Goal: Task Accomplishment & Management: Manage account settings

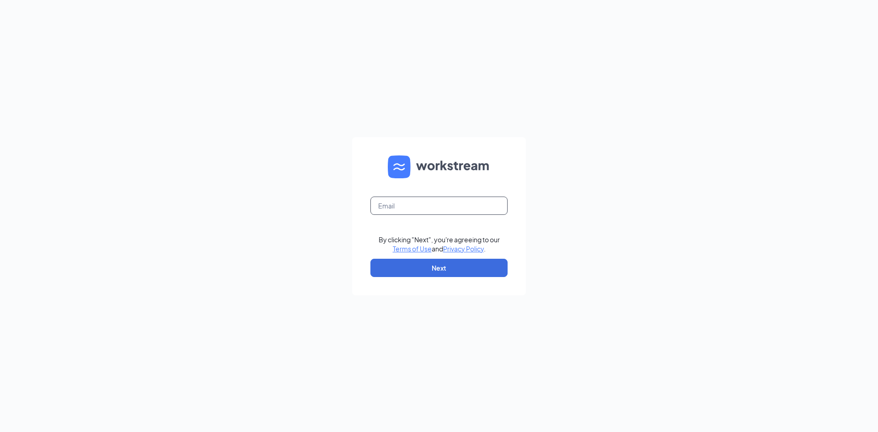
click at [411, 206] on input "text" at bounding box center [438, 206] width 137 height 18
type input "[EMAIL_ADDRESS][DOMAIN_NAME]"
click at [441, 268] on button "Next" at bounding box center [438, 268] width 137 height 18
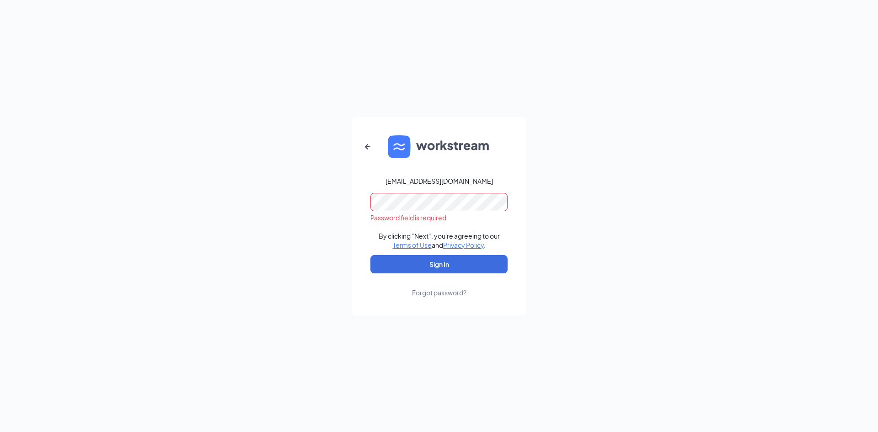
click at [450, 290] on div "Forgot password?" at bounding box center [439, 292] width 54 height 9
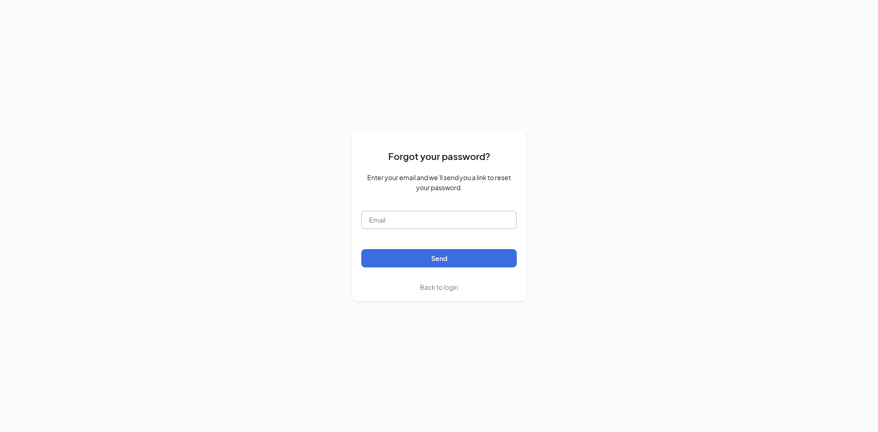
click at [411, 219] on input "text" at bounding box center [438, 220] width 155 height 18
click at [458, 255] on button "Send" at bounding box center [438, 258] width 155 height 18
click at [475, 220] on input "[EMAIL_ADDRESS][DOMAIN_NAME]" at bounding box center [438, 220] width 155 height 18
click at [373, 220] on input "[EMAIL_ADDRESS][DOMAIN_NAME]" at bounding box center [438, 220] width 155 height 18
click at [424, 258] on button "Send" at bounding box center [438, 258] width 155 height 18
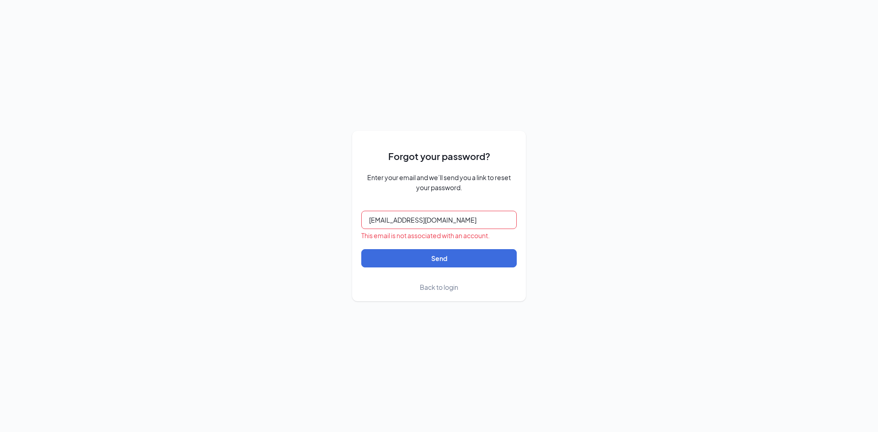
click at [479, 224] on input "Romanhodges027@gmail.com" at bounding box center [438, 220] width 155 height 18
click at [480, 232] on div "This email is not associated with an account." at bounding box center [438, 235] width 155 height 9
click at [478, 219] on input "Romanhodges027@gmail.com" at bounding box center [438, 220] width 155 height 18
type input "R"
type input "[EMAIL_ADDRESS][DOMAIN_NAME]"
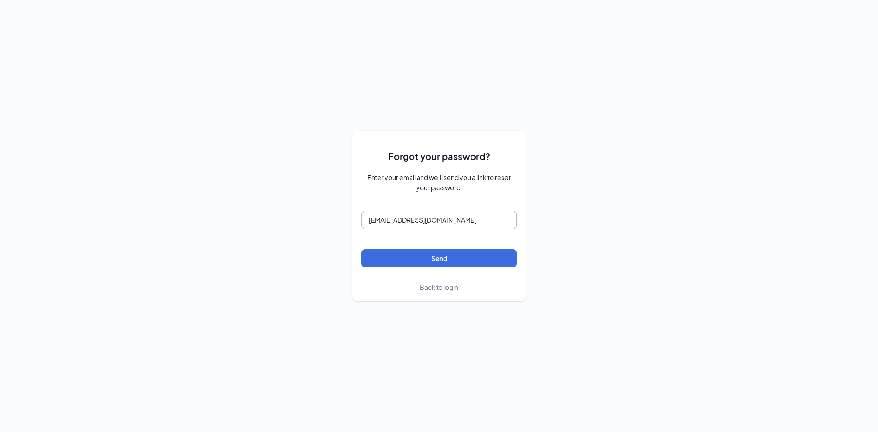
click at [361, 249] on button "Send" at bounding box center [438, 258] width 155 height 18
click at [434, 291] on span "Back to login" at bounding box center [439, 287] width 38 height 8
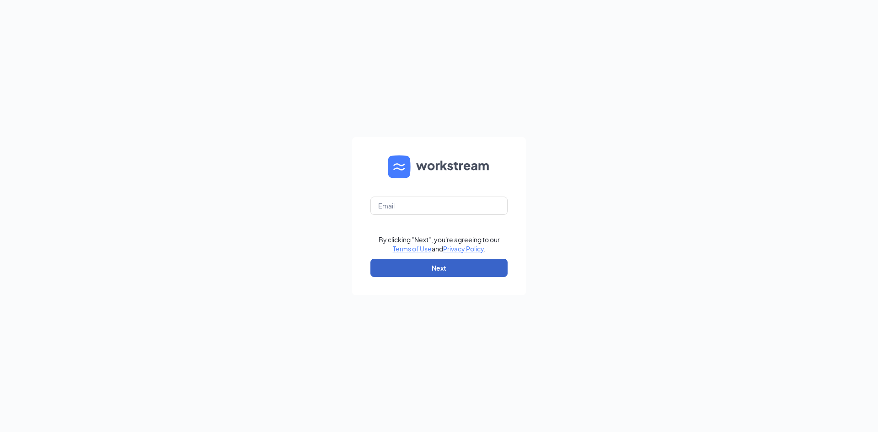
click at [427, 268] on button "Next" at bounding box center [438, 268] width 137 height 18
click at [393, 209] on input "text" at bounding box center [438, 206] width 137 height 18
paste input "[EMAIL_ADDRESS][DOMAIN_NAME]"
type input "[EMAIL_ADDRESS][DOMAIN_NAME]"
click at [467, 272] on button "Next" at bounding box center [438, 268] width 137 height 18
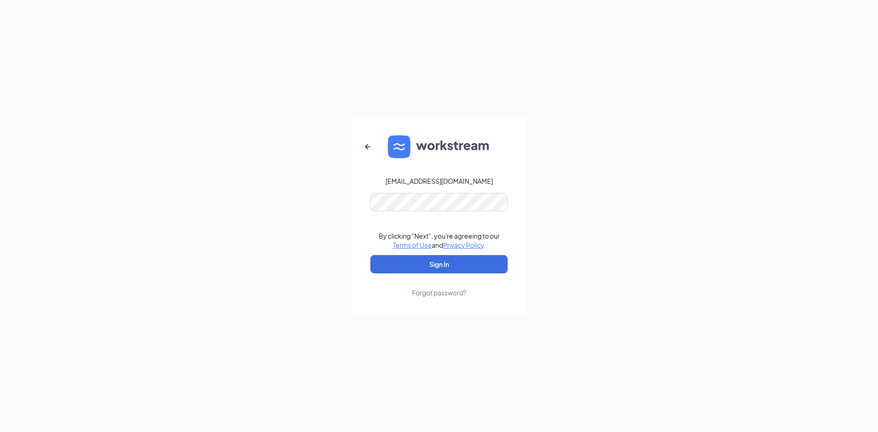
click at [454, 293] on div "Forgot password?" at bounding box center [439, 292] width 54 height 9
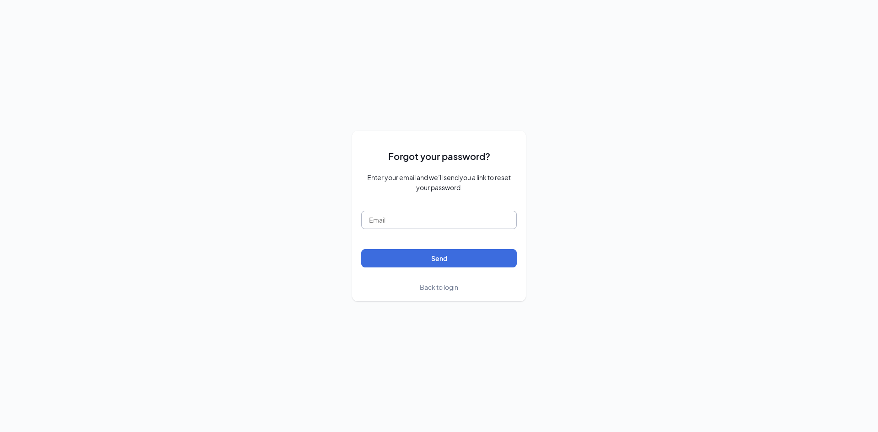
click at [423, 219] on input "text" at bounding box center [438, 220] width 155 height 18
paste input "[EMAIL_ADDRESS][DOMAIN_NAME]"
click at [441, 262] on button "Send" at bounding box center [438, 258] width 155 height 18
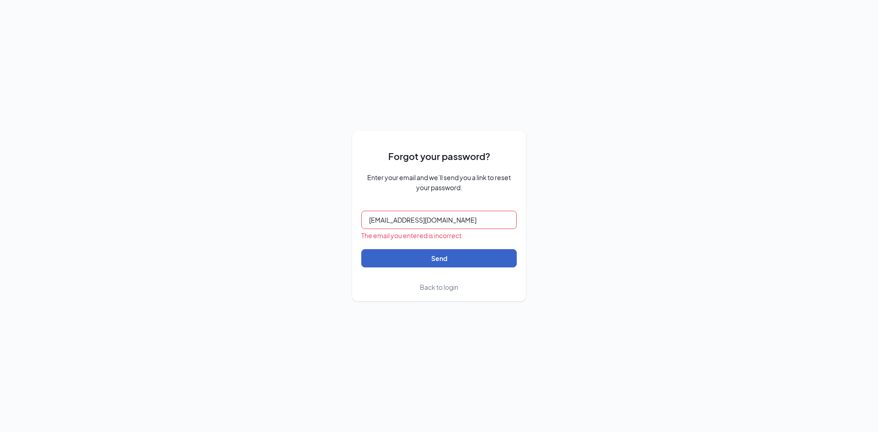
click at [447, 258] on button "Send" at bounding box center [438, 258] width 155 height 18
click at [370, 219] on input "[EMAIL_ADDRESS][DOMAIN_NAME]" at bounding box center [438, 220] width 155 height 18
click at [475, 219] on input "[EMAIL_ADDRESS][DOMAIN_NAME]" at bounding box center [438, 220] width 155 height 18
click at [435, 257] on button "Send" at bounding box center [438, 258] width 155 height 18
click at [388, 217] on input "[EMAIL_ADDRESS][DOMAIN_NAME]" at bounding box center [438, 220] width 155 height 18
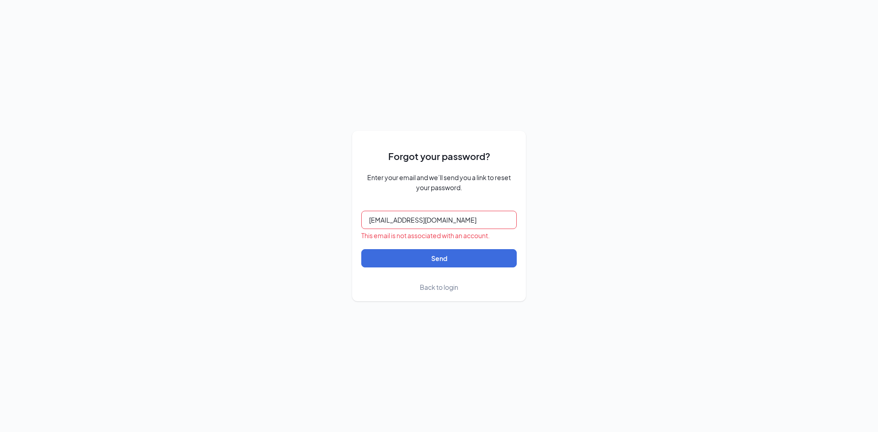
click at [467, 220] on input "[EMAIL_ADDRESS][DOMAIN_NAME]" at bounding box center [438, 220] width 155 height 18
click at [470, 264] on button "Send" at bounding box center [438, 258] width 155 height 18
click at [479, 220] on input "[EMAIL_ADDRESS][DOMAIN_NAME]" at bounding box center [438, 220] width 155 height 18
type input "[EMAIL_ADDRESS][DOMAIN_NAME]"
click at [439, 259] on button "Send" at bounding box center [438, 258] width 155 height 18
